Goal: Information Seeking & Learning: Learn about a topic

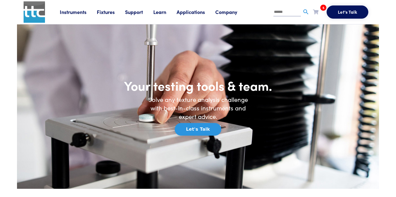
click at [158, 12] on link "Learn" at bounding box center [164, 11] width 23 height 7
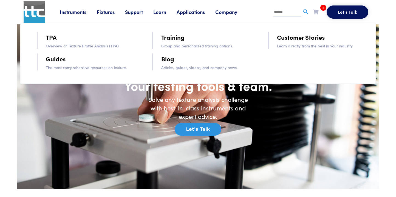
click at [62, 60] on link "Guides" at bounding box center [56, 59] width 20 height 10
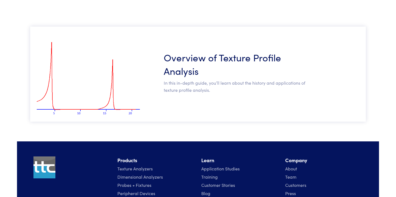
scroll to position [85, 0]
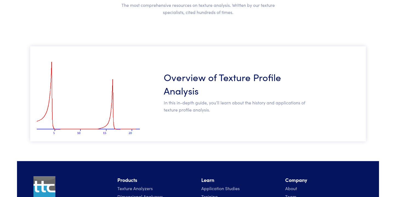
click at [181, 78] on h3 "Overview of Texture Profile Analysis" at bounding box center [236, 83] width 144 height 27
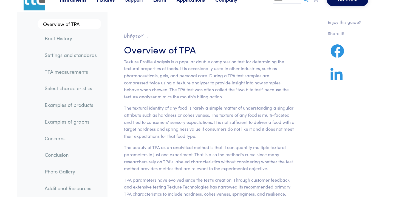
scroll to position [13, 0]
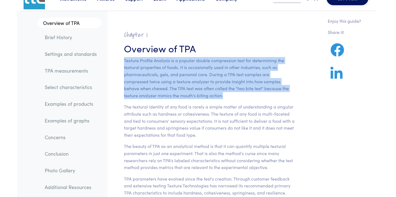
drag, startPoint x: 125, startPoint y: 62, endPoint x: 238, endPoint y: 97, distance: 118.0
click at [238, 97] on p "Texture Profile Analysis is a popular double compression test for determining t…" at bounding box center [209, 78] width 171 height 42
copy p "Texture Profile Analysis is a popular double compression test for determining t…"
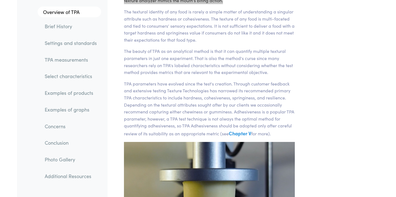
scroll to position [109, 0]
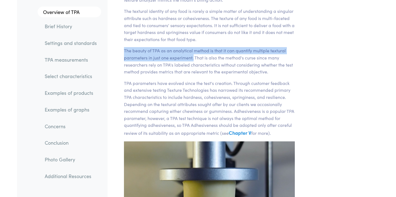
drag, startPoint x: 194, startPoint y: 62, endPoint x: 118, endPoint y: 55, distance: 76.2
click at [118, 55] on section "Chapter I Overview of TPA Texture Profile Analysis is a popular double compress…" at bounding box center [209, 77] width 197 height 299
copy p "The beauty of TPA as an analytical method is that it can quantify multiple text…"
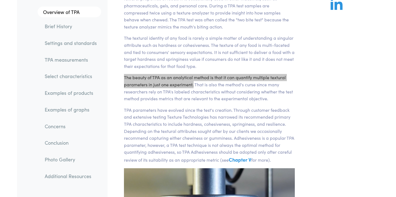
scroll to position [0, 0]
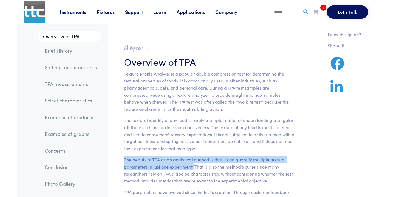
click at [169, 12] on link "Learn" at bounding box center [164, 11] width 23 height 7
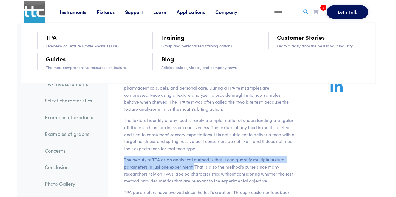
click at [169, 42] on link "Training" at bounding box center [172, 37] width 23 height 10
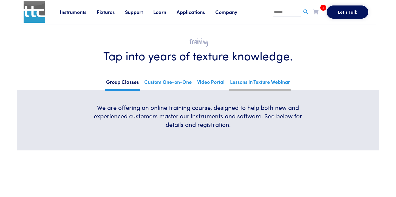
click at [243, 82] on link "Lessons in Texture Webinar" at bounding box center [260, 83] width 62 height 13
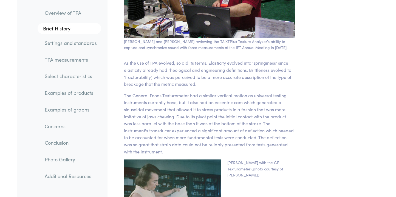
scroll to position [795, 0]
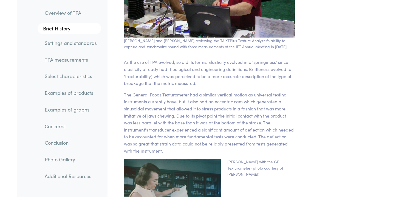
click at [82, 97] on link "Examples of products" at bounding box center [70, 93] width 61 height 13
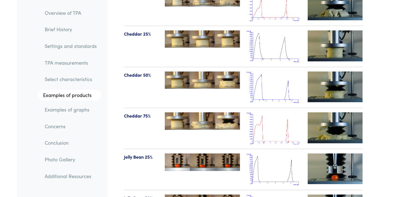
scroll to position [5964, 0]
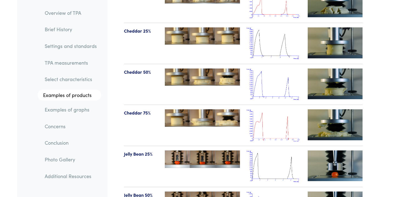
click at [56, 133] on link "Concerns" at bounding box center [70, 126] width 61 height 13
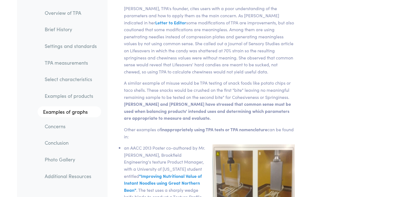
click at [63, 166] on link "Photo Gallery" at bounding box center [70, 159] width 61 height 13
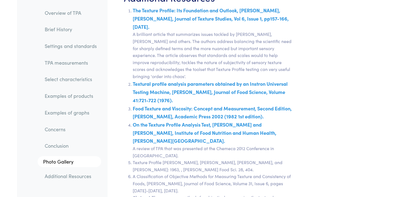
scroll to position [9659, 0]
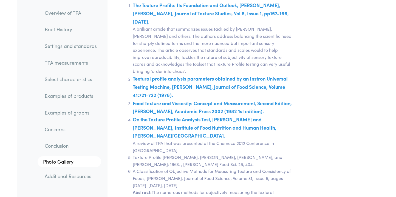
drag, startPoint x: 173, startPoint y: 115, endPoint x: 40, endPoint y: 0, distance: 175.0
